Goal: Communication & Community: Answer question/provide support

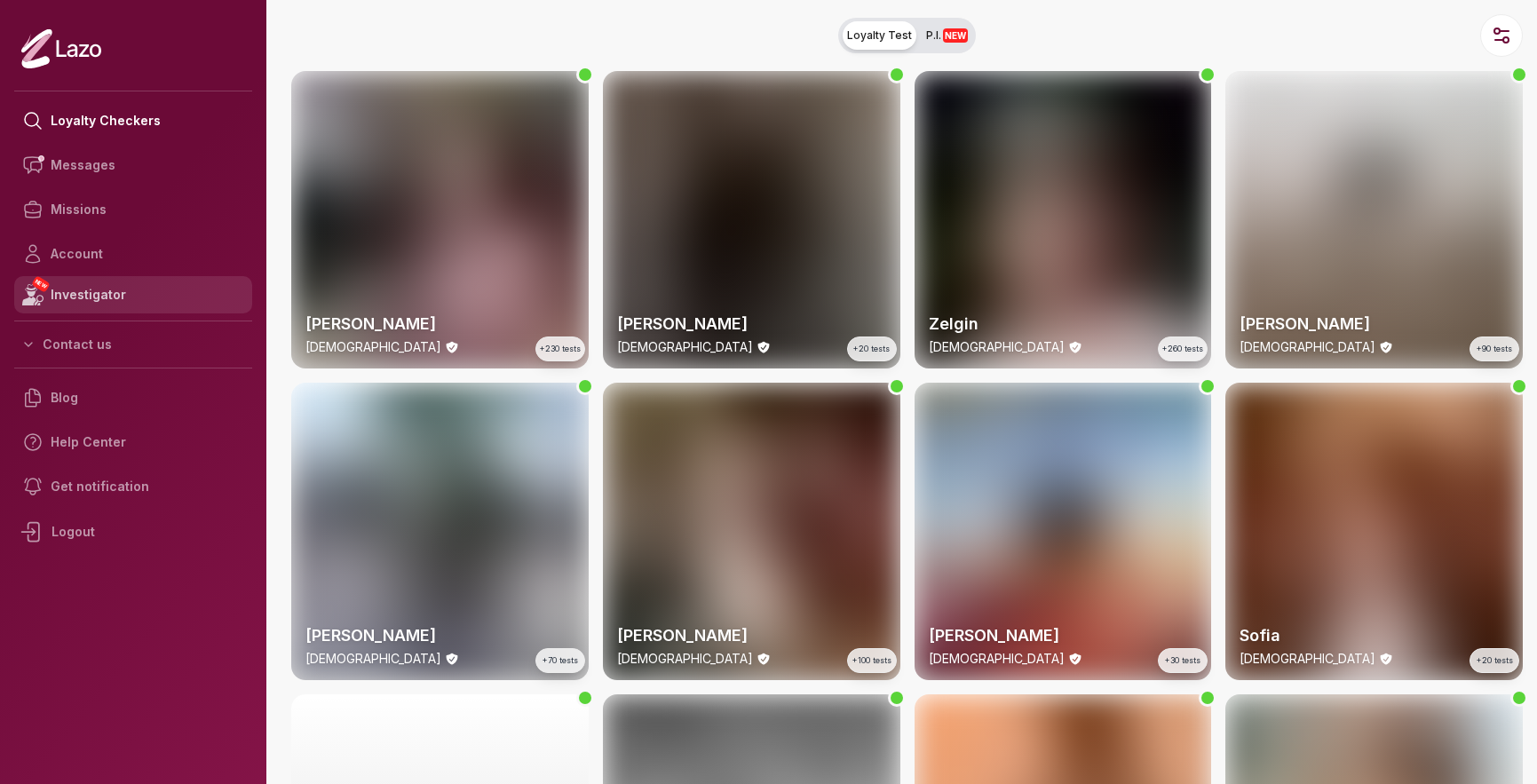
click at [105, 293] on link "NEW Investigator" at bounding box center [133, 295] width 238 height 38
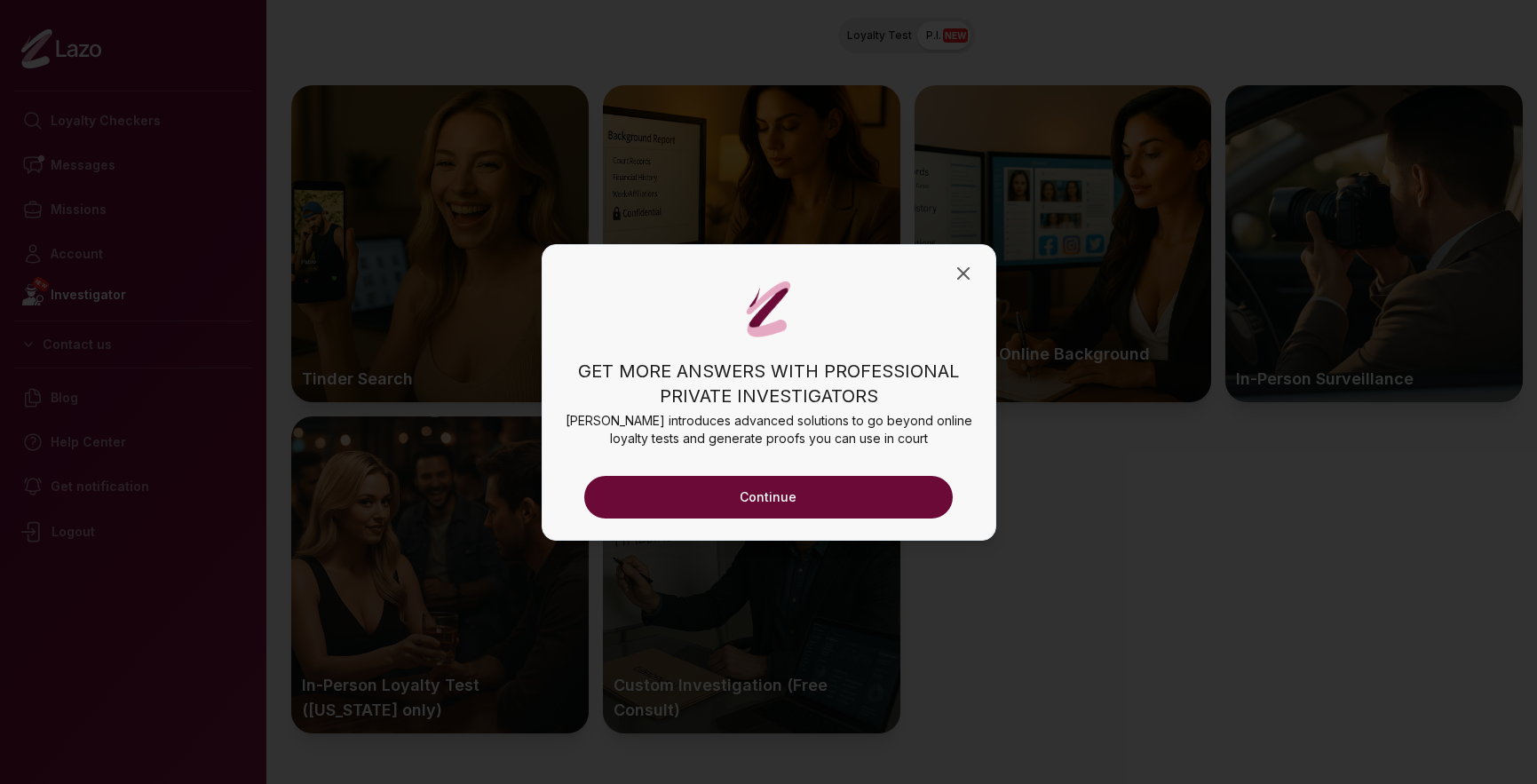
click at [810, 484] on button "Continue" at bounding box center [768, 497] width 369 height 42
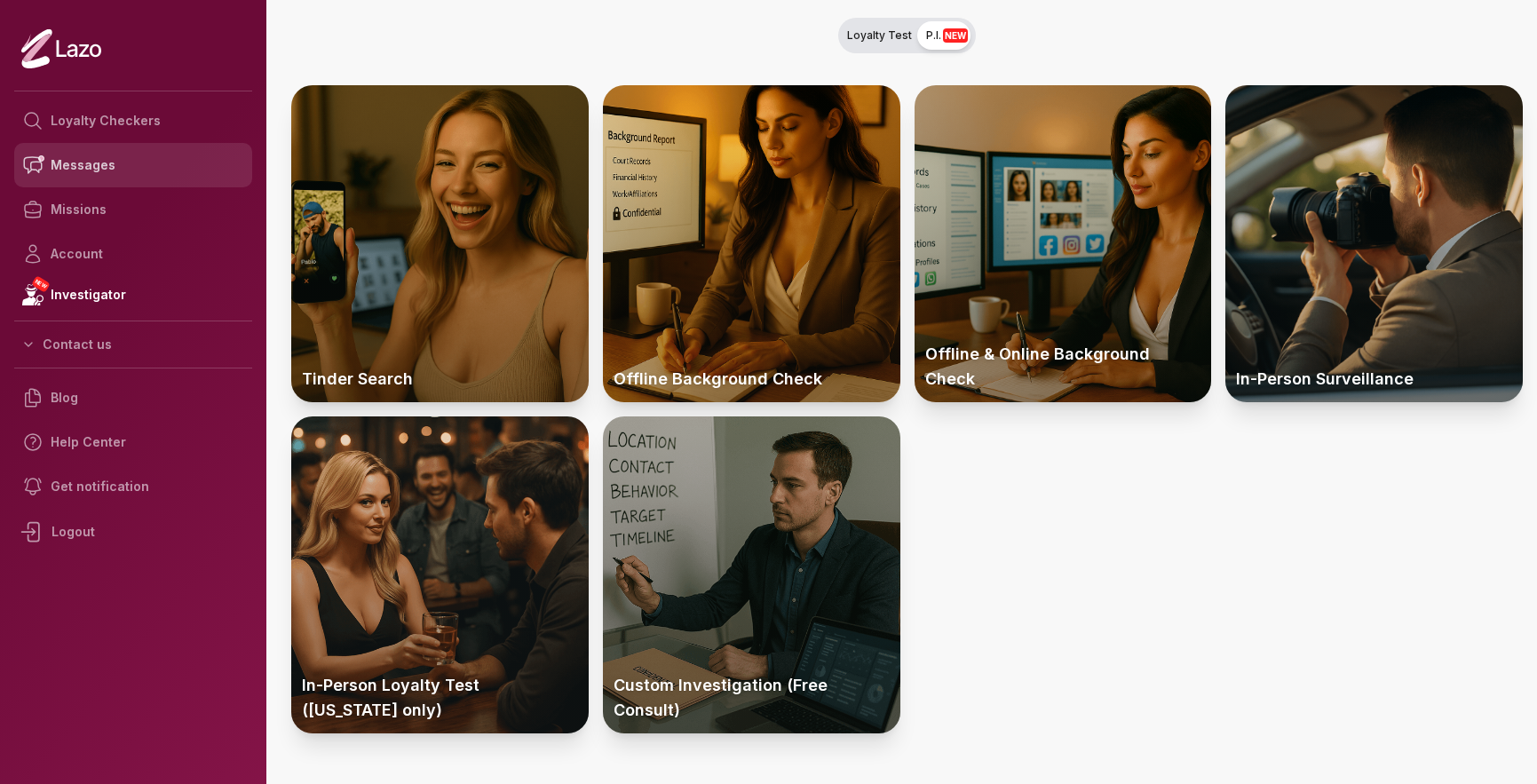
click at [57, 163] on link "Messages" at bounding box center [133, 164] width 238 height 44
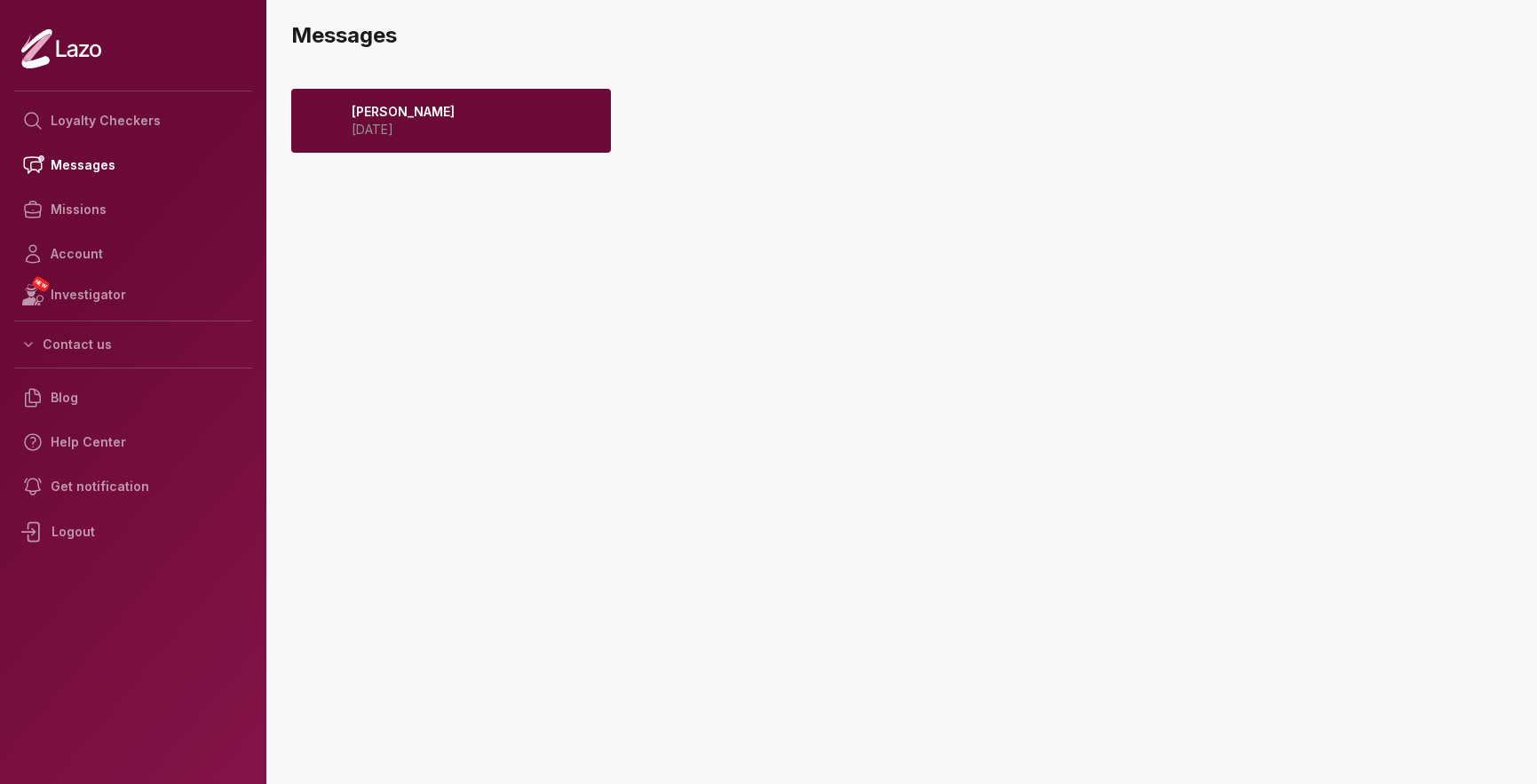
click at [489, 139] on div "Sharon 2025 September 22" at bounding box center [451, 120] width 320 height 64
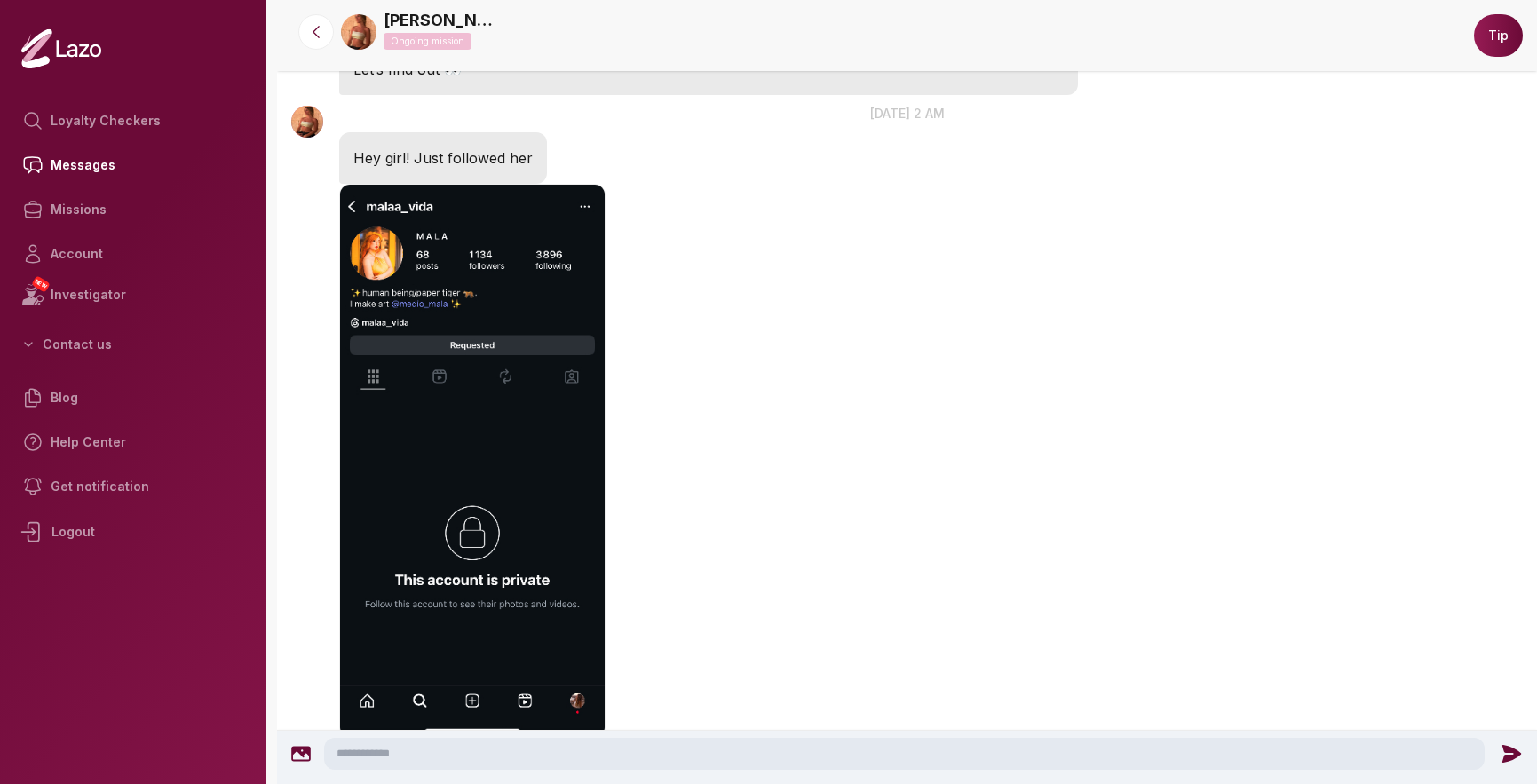
scroll to position [861, 0]
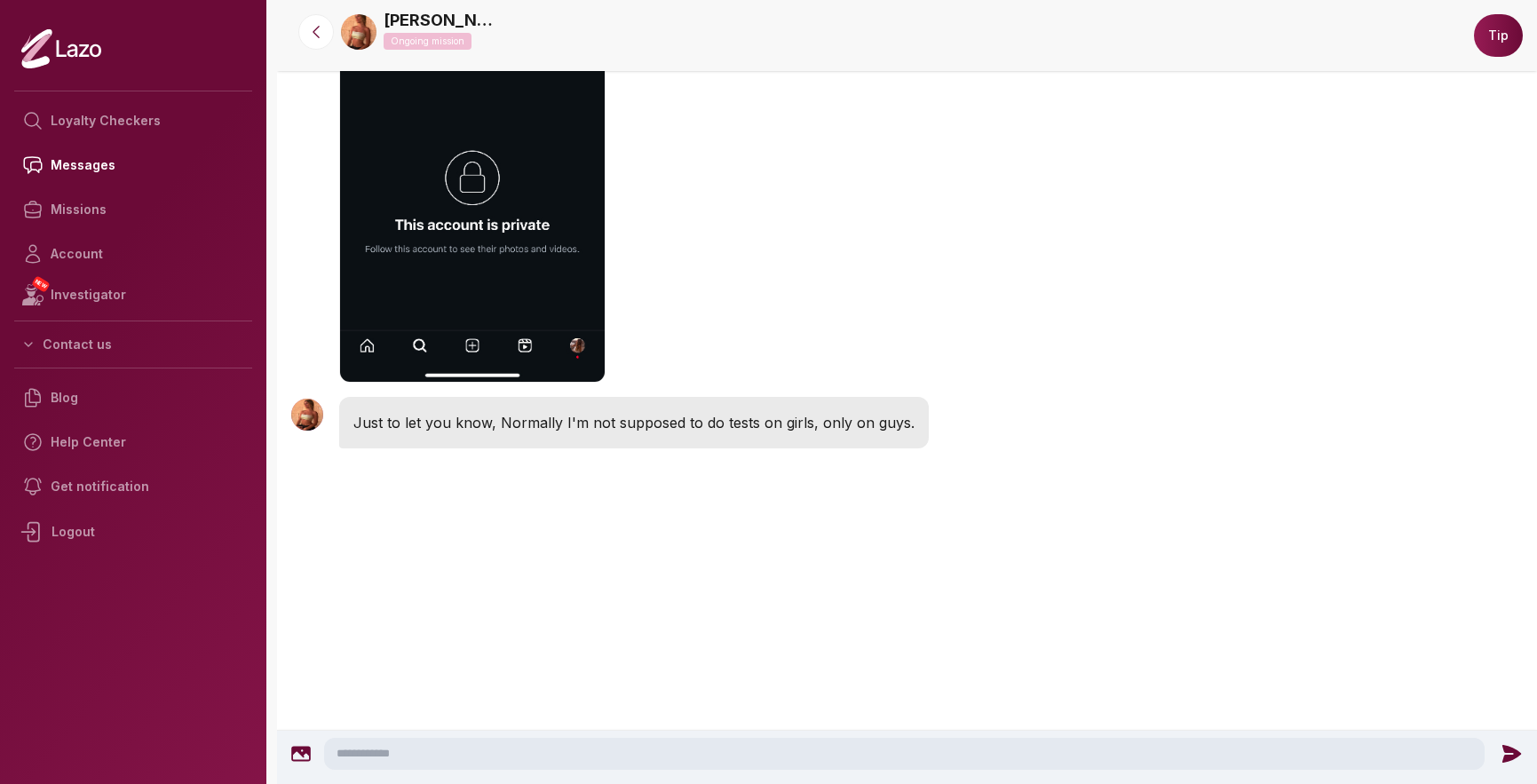
click at [661, 751] on textarea at bounding box center [905, 753] width 1161 height 32
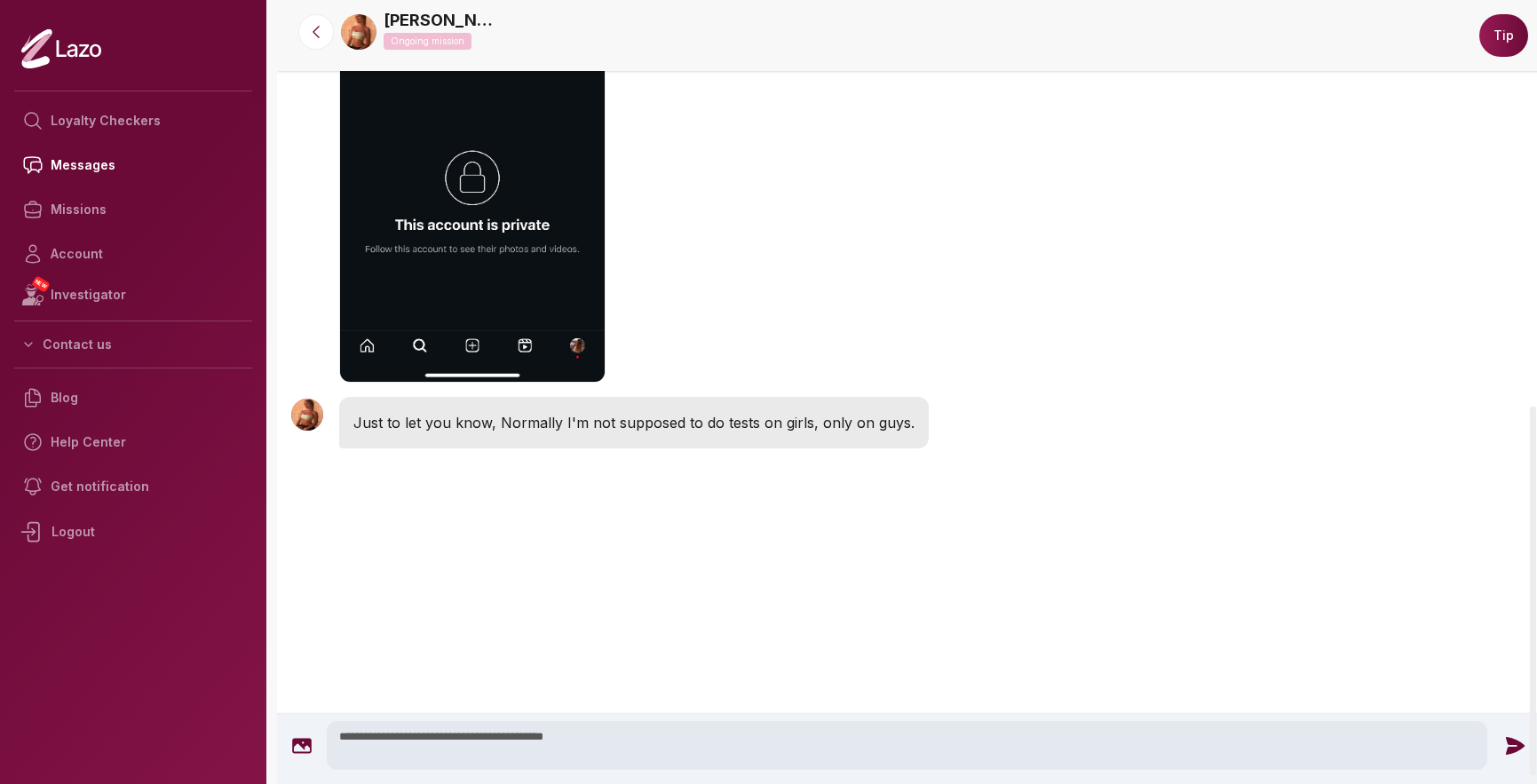
type textarea "**********"
click at [1504, 751] on icon at bounding box center [1515, 746] width 23 height 23
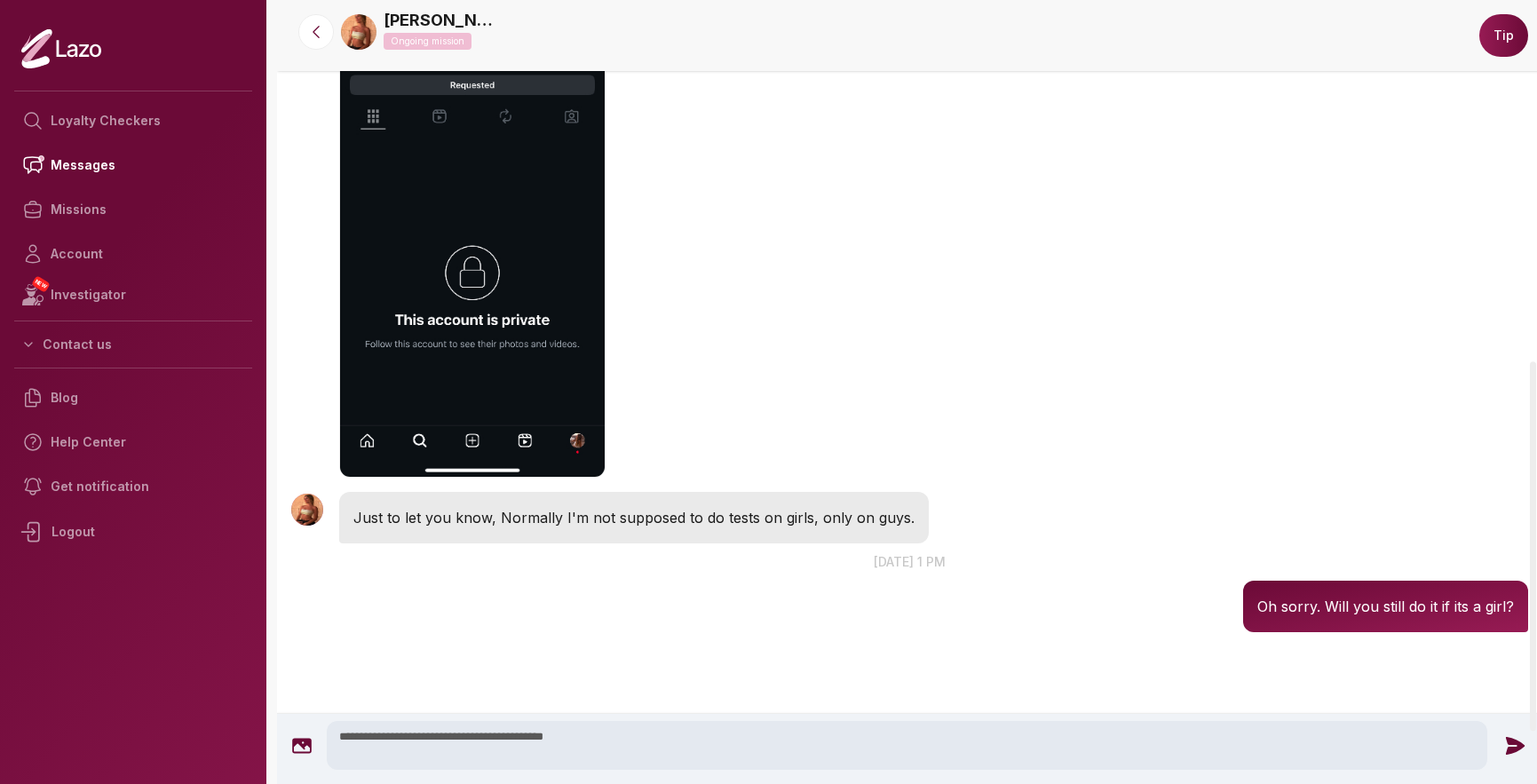
scroll to position [761, 0]
